Goal: Transaction & Acquisition: Purchase product/service

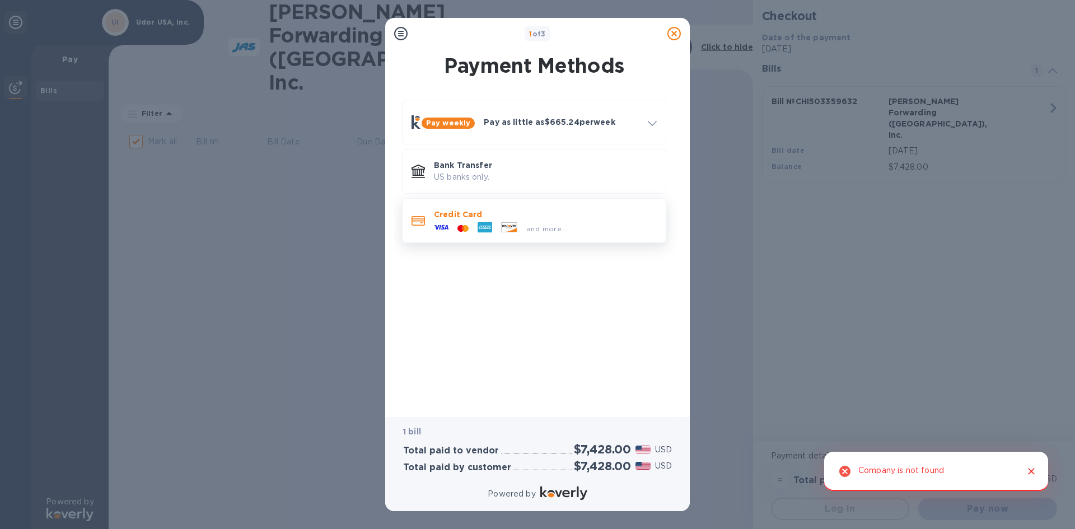
checkbox input "true"
click at [1034, 475] on icon "Close" at bounding box center [1030, 471] width 11 height 11
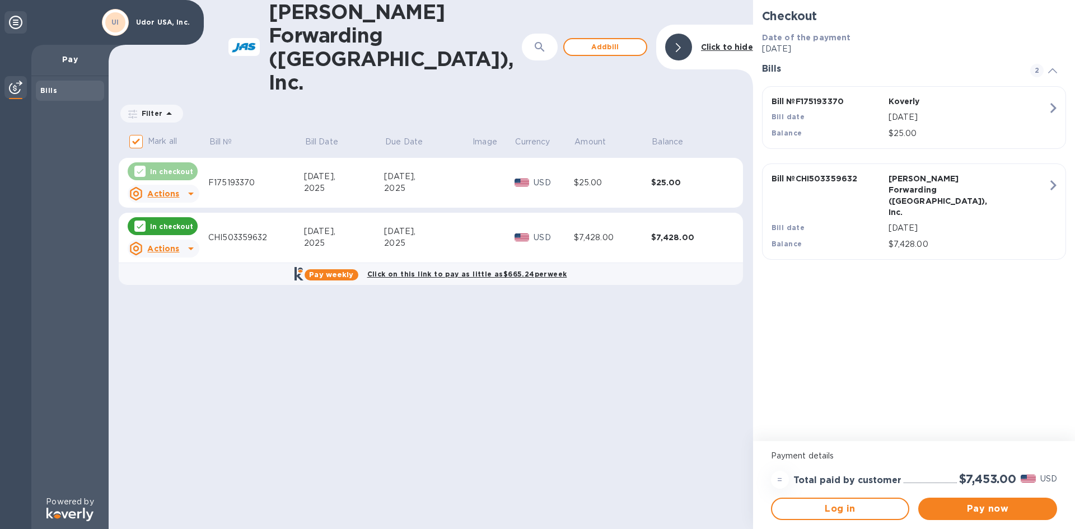
click at [453, 213] on td "[DATE]" at bounding box center [427, 238] width 87 height 50
click at [1049, 189] on icon "button" at bounding box center [1053, 185] width 20 height 20
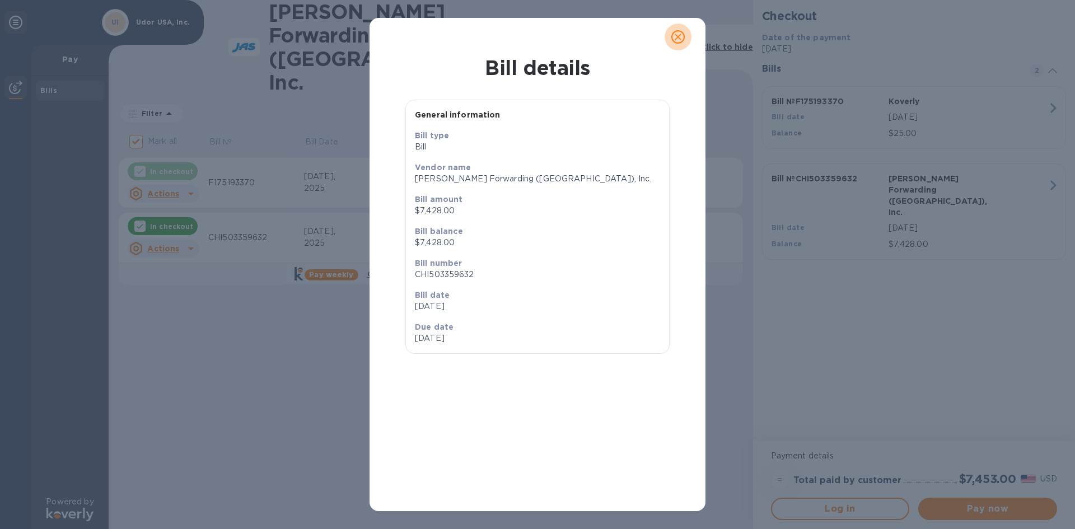
click at [676, 39] on icon "close" at bounding box center [678, 37] width 7 height 7
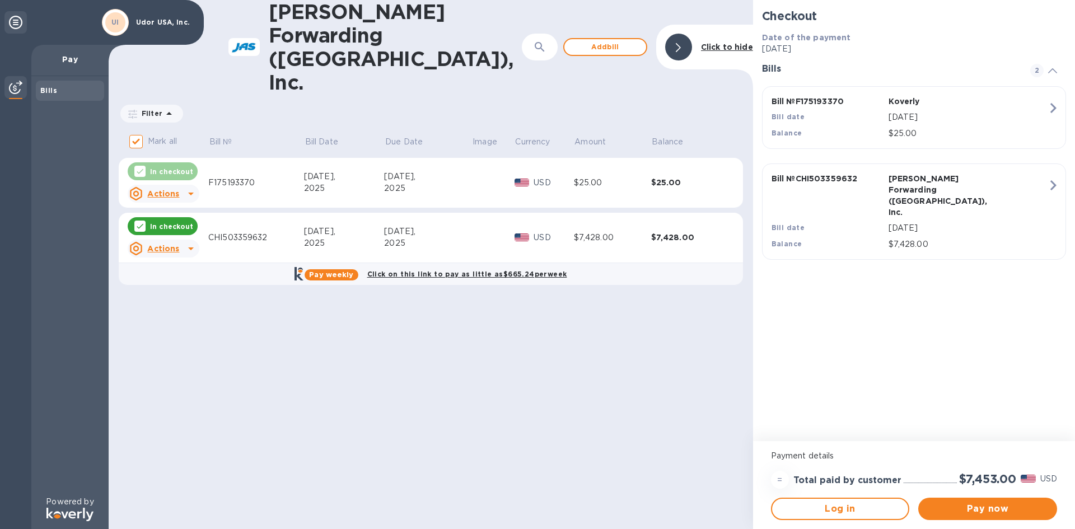
click at [182, 185] on div at bounding box center [191, 194] width 18 height 18
drag, startPoint x: 286, startPoint y: 277, endPoint x: 179, endPoint y: 233, distance: 115.8
click at [269, 274] on div at bounding box center [537, 264] width 1075 height 529
click at [182, 240] on div at bounding box center [191, 249] width 18 height 18
click at [181, 245] on b "Open bill" at bounding box center [178, 246] width 38 height 9
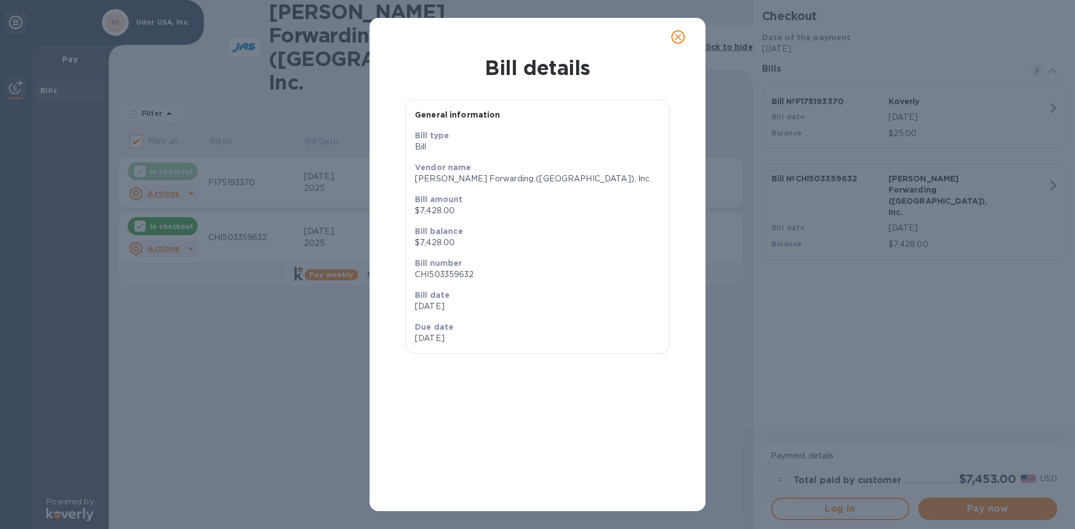
click at [671, 44] on button "close" at bounding box center [677, 37] width 27 height 27
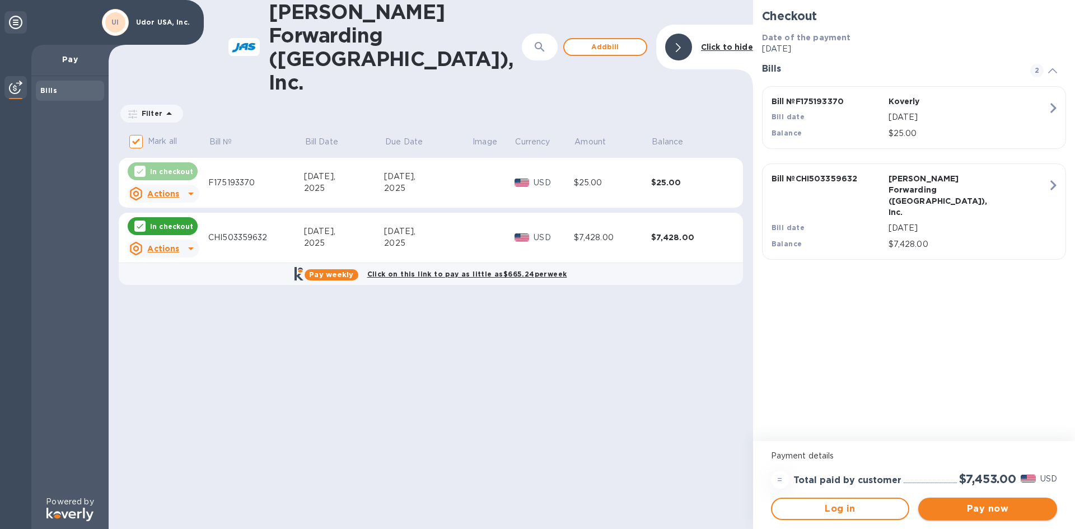
click at [977, 518] on button "Pay now" at bounding box center [987, 509] width 139 height 22
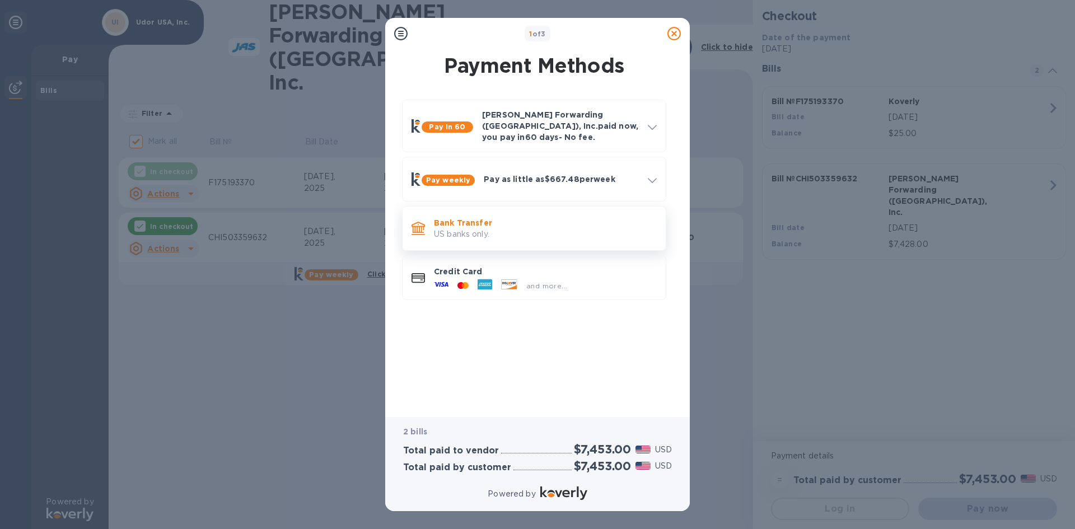
click at [570, 228] on p "US banks only." at bounding box center [545, 234] width 223 height 12
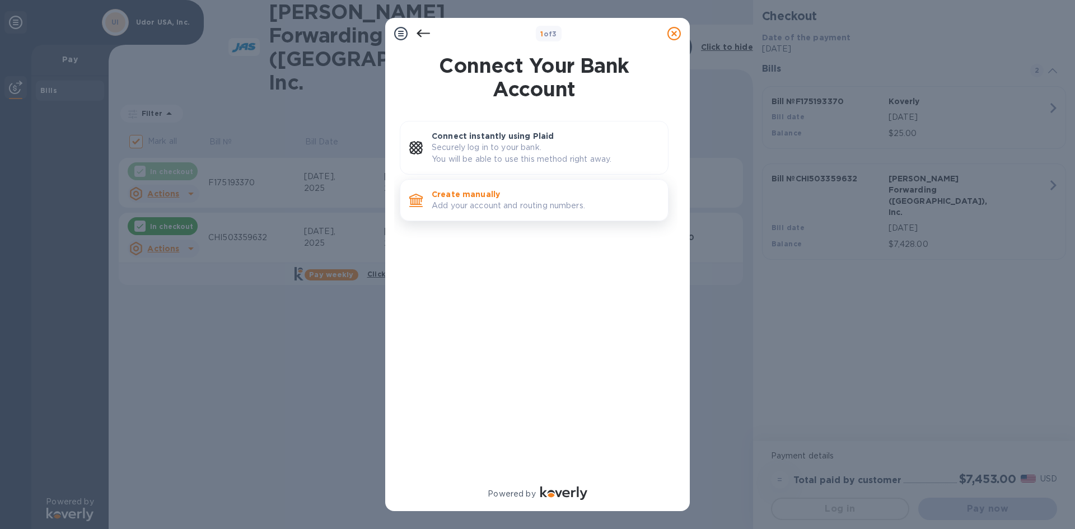
click at [563, 196] on p "Create manually" at bounding box center [545, 194] width 227 height 11
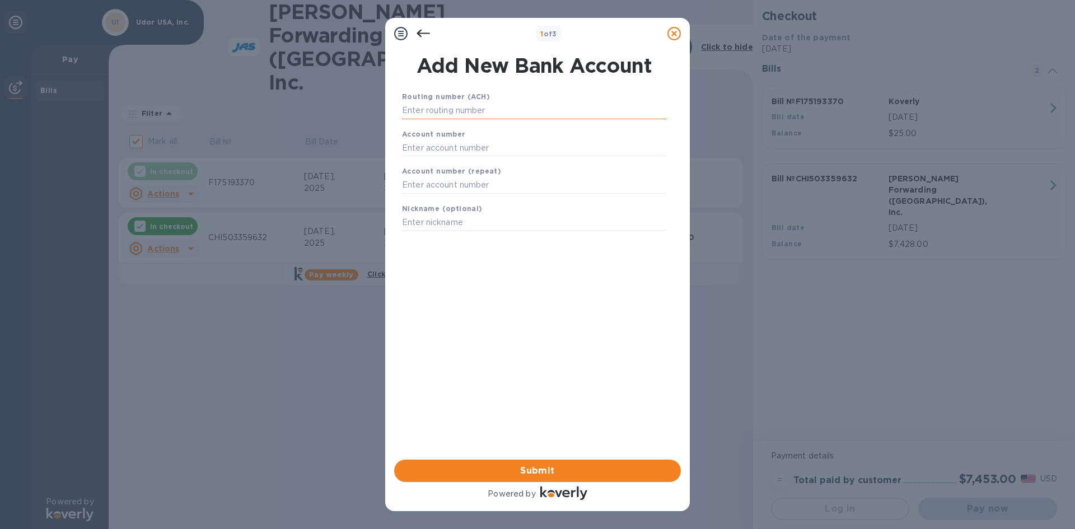
click at [485, 107] on input "text" at bounding box center [534, 110] width 264 height 17
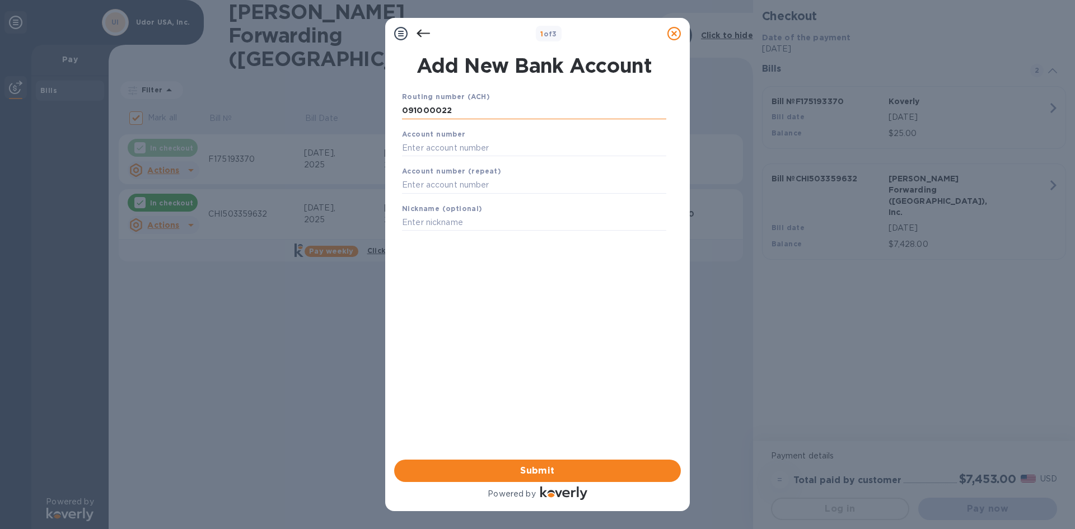
type input "091000022"
type input "104785314972"
click at [578, 477] on span "Submit" at bounding box center [537, 470] width 269 height 13
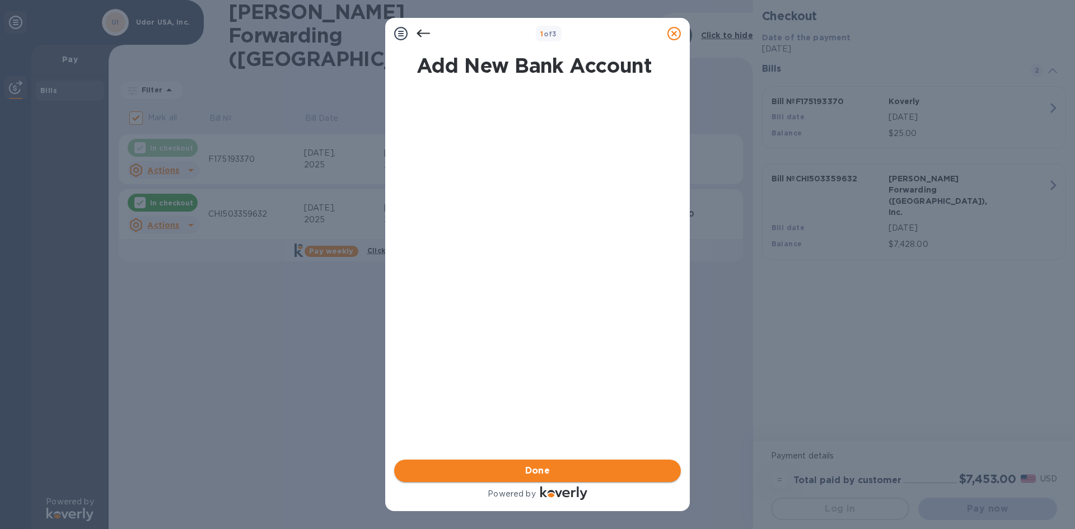
click at [577, 470] on span "Done" at bounding box center [537, 470] width 269 height 13
